Goal: Information Seeking & Learning: Learn about a topic

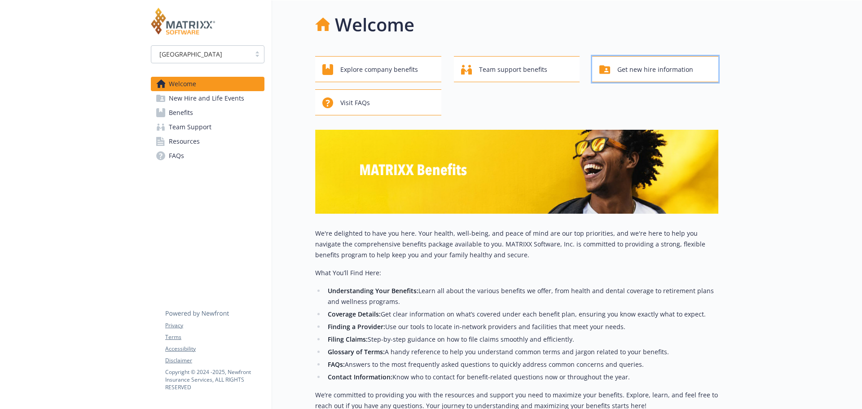
click at [627, 69] on span "Get new hire information" at bounding box center [656, 69] width 76 height 17
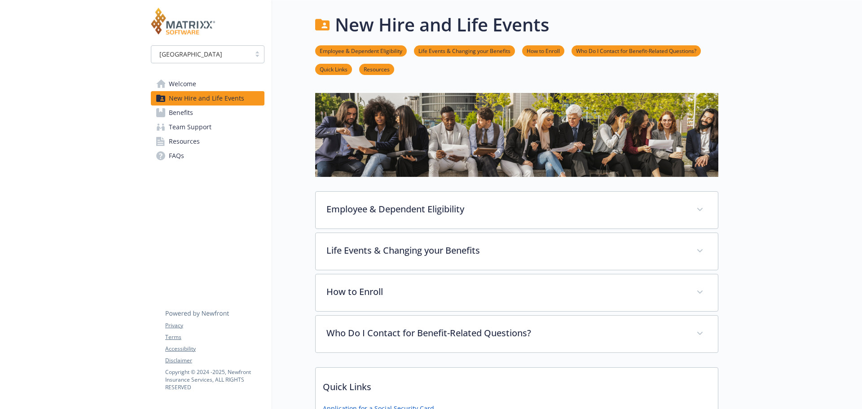
click at [181, 110] on span "Benefits" at bounding box center [181, 113] width 24 height 14
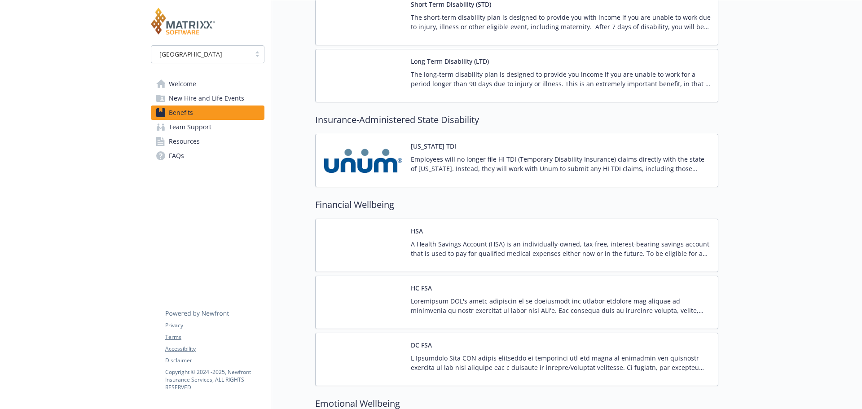
scroll to position [980, 0]
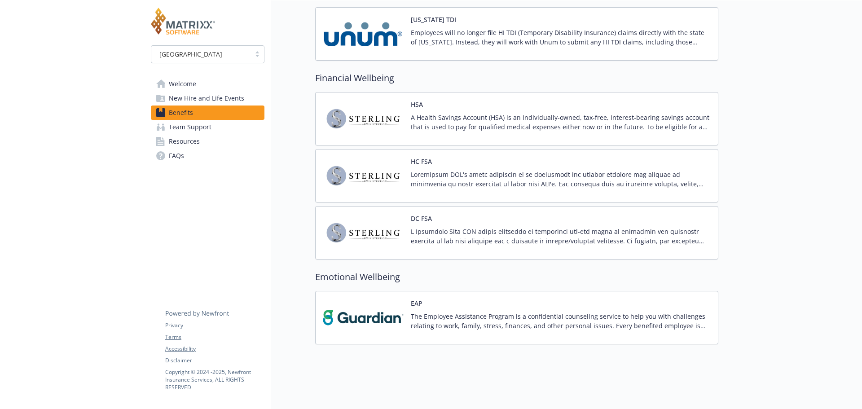
click at [197, 128] on span "Team Support" at bounding box center [190, 127] width 43 height 14
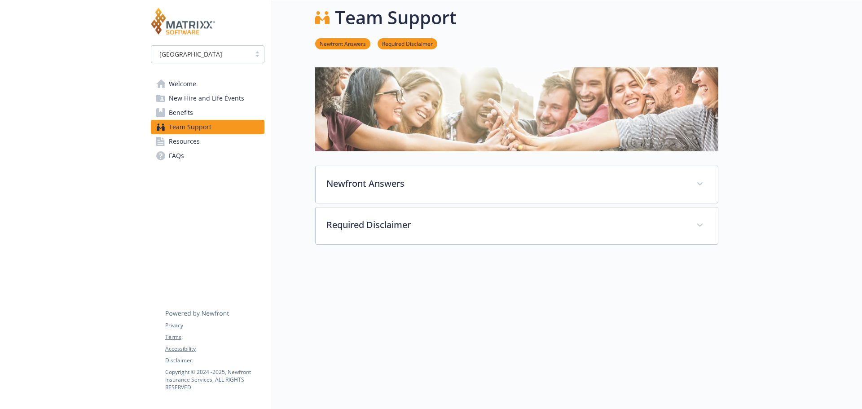
scroll to position [27, 0]
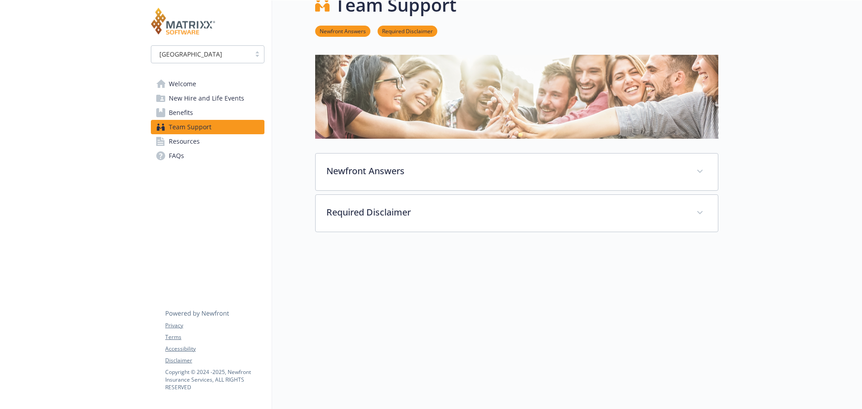
click at [190, 144] on span "Resources" at bounding box center [184, 141] width 31 height 14
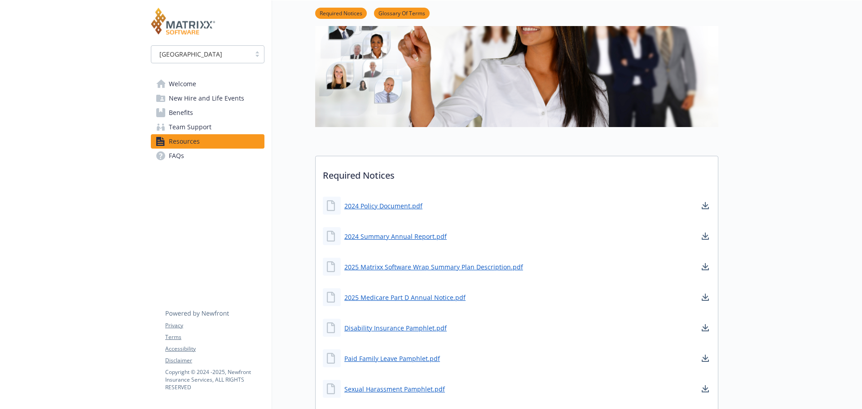
scroll to position [251, 0]
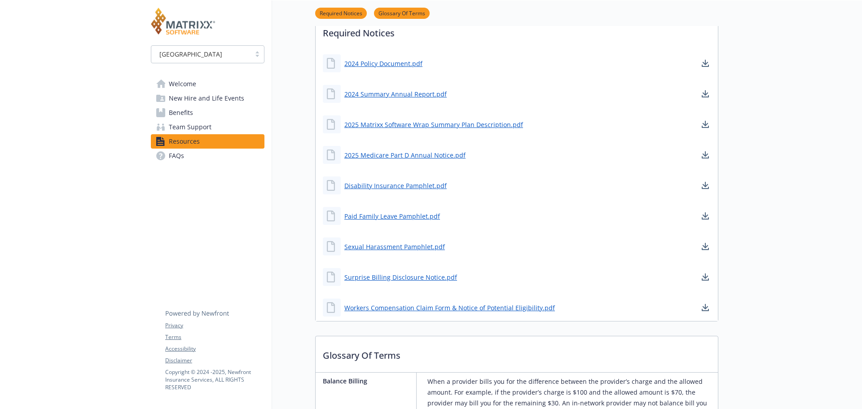
click at [177, 153] on span "FAQs" at bounding box center [176, 156] width 15 height 14
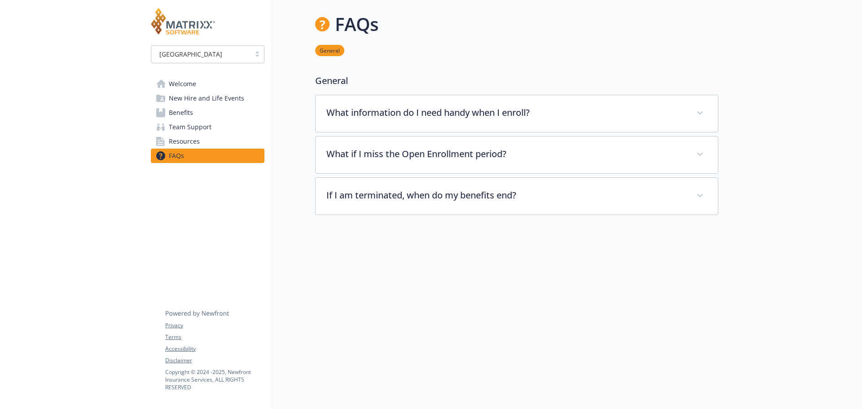
click at [185, 85] on span "Welcome" at bounding box center [182, 84] width 27 height 14
